Goal: Check status: Check status

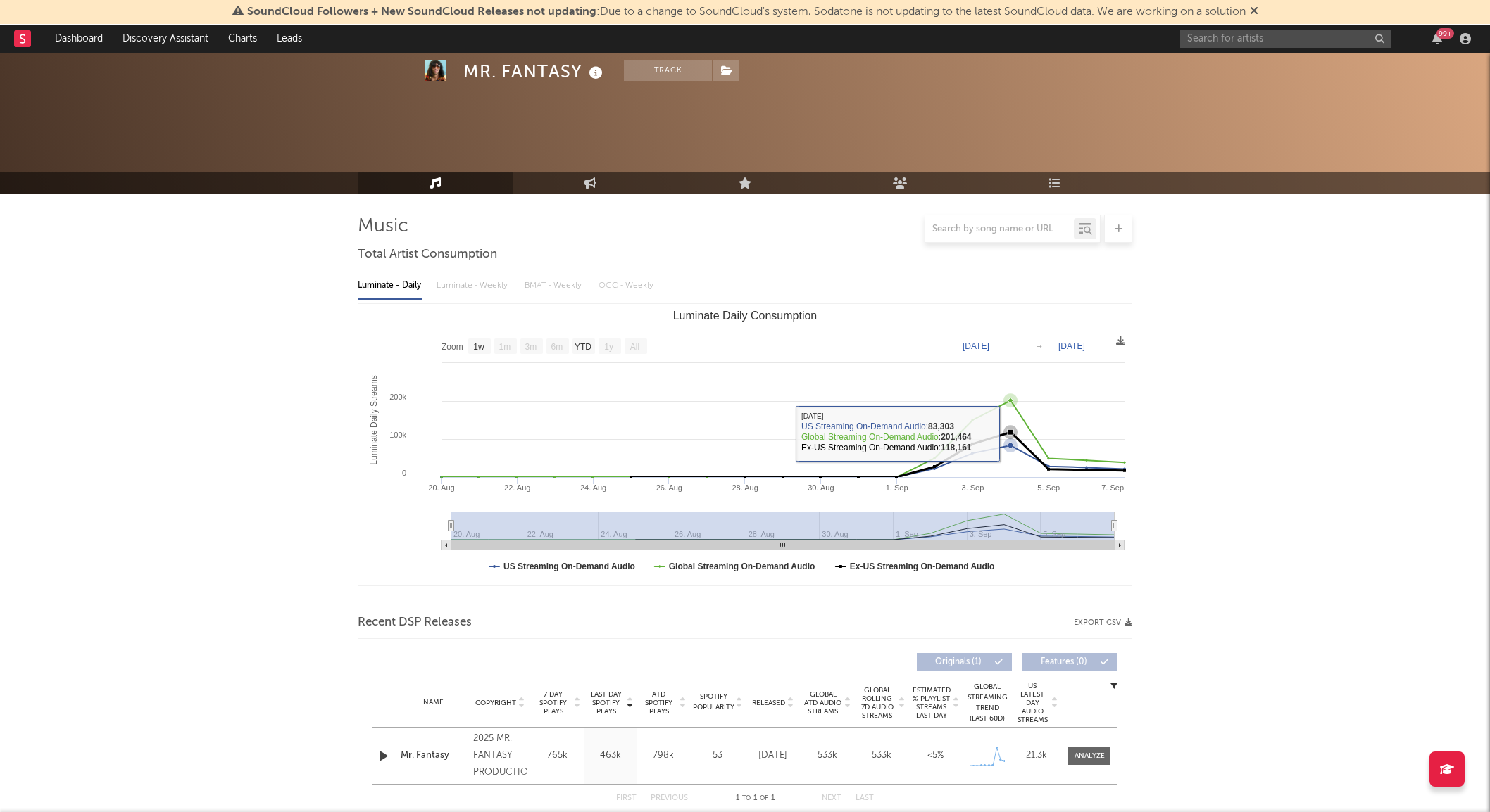
select select "1w"
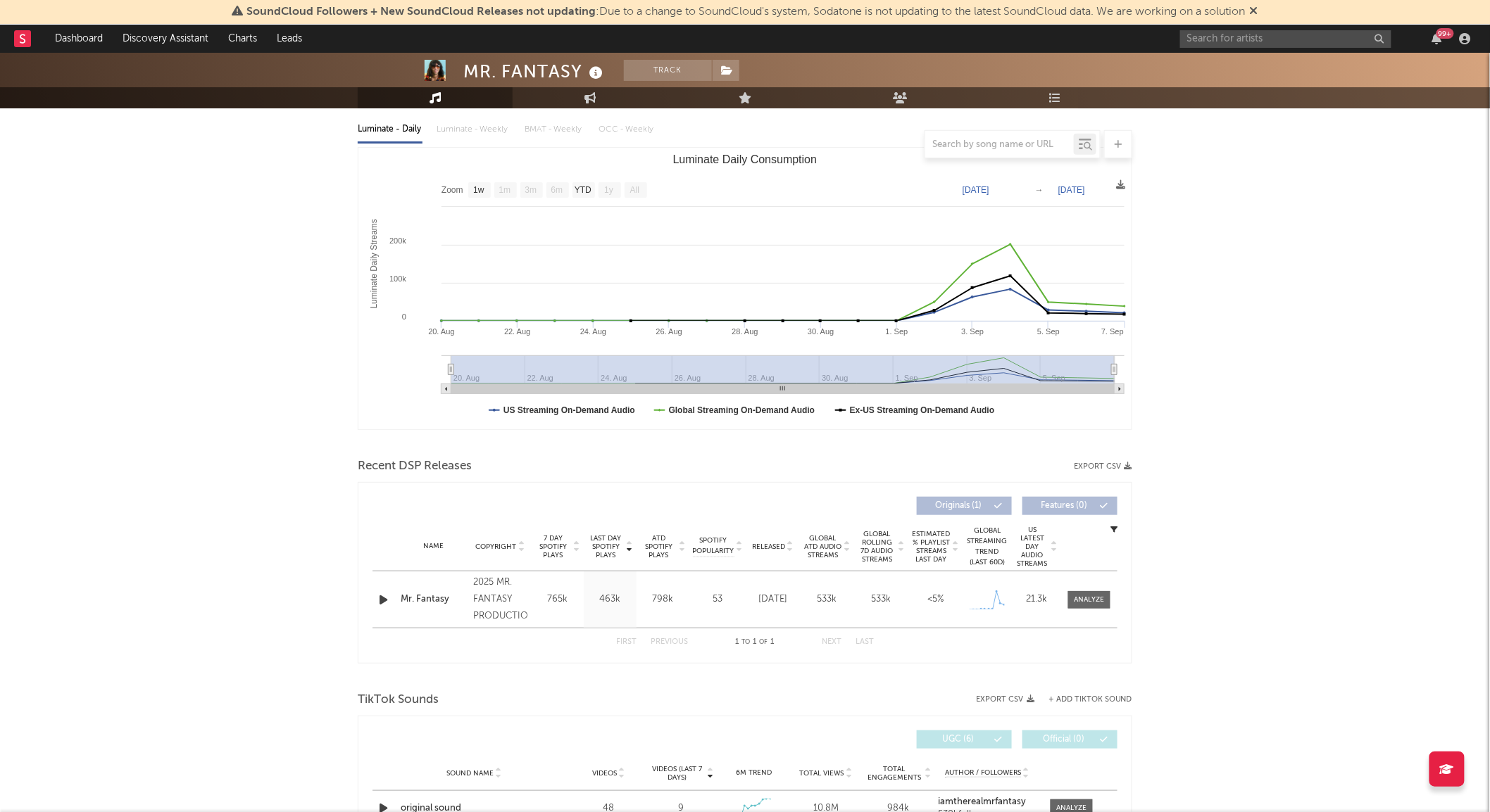
click at [227, 167] on div "MR. FANTASY Track United States | Unknown Genre Edit Track Benchmark Summary 36…" at bounding box center [745, 643] width 1490 height 1495
click at [1258, 15] on icon at bounding box center [1254, 10] width 9 height 11
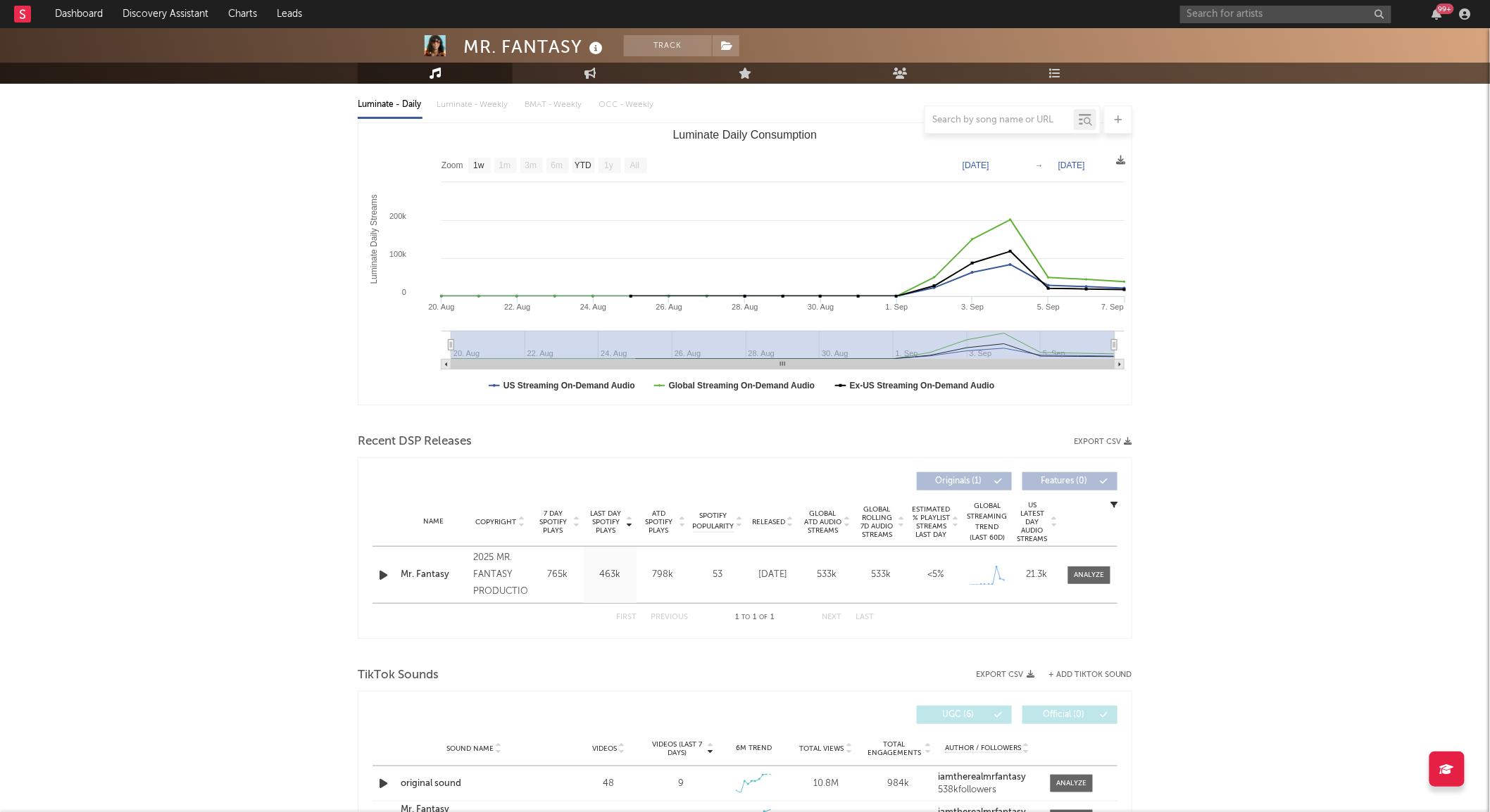
click at [223, 318] on div "MR. FANTASY Track United States | Unknown Genre Edit Track Benchmark Summary 36…" at bounding box center [745, 619] width 1490 height 1495
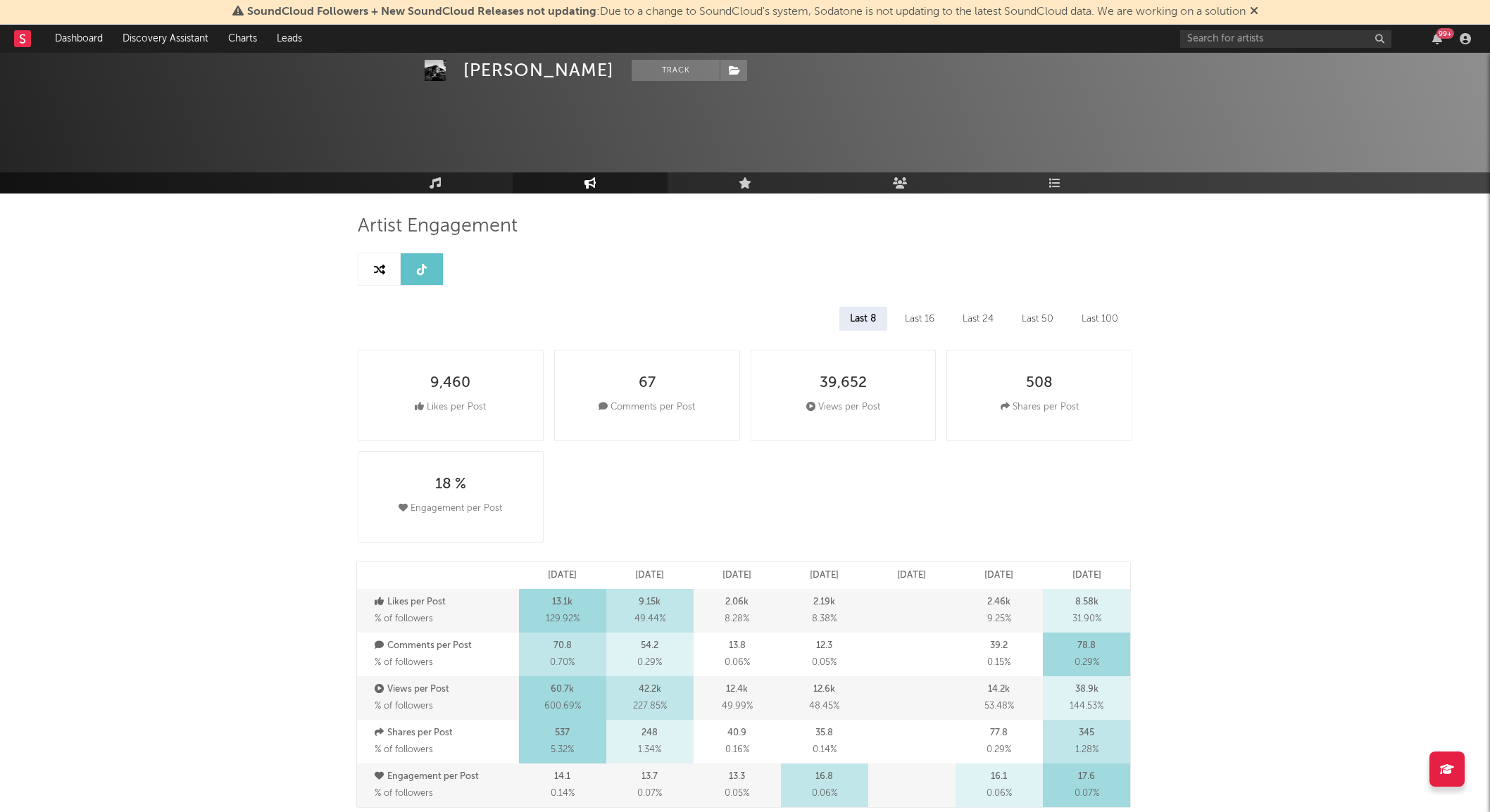
select select "All"
select select "6m"
